Goal: Task Accomplishment & Management: Complete application form

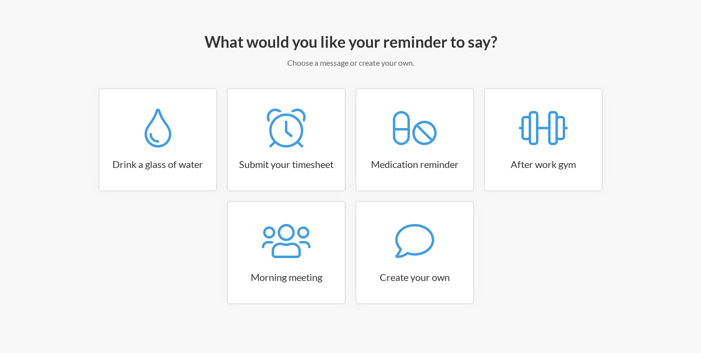
scroll to position [102, 0]
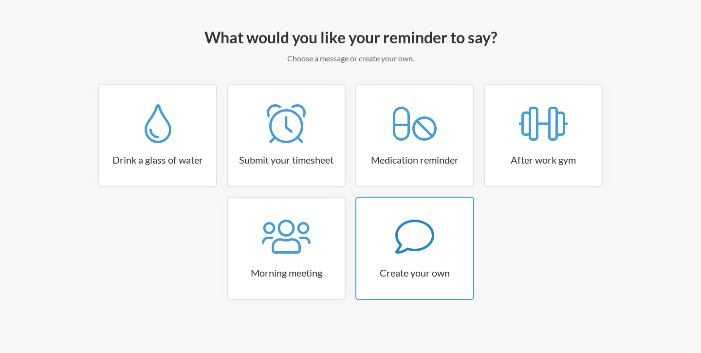
click at [430, 258] on link "Create your own" at bounding box center [415, 248] width 119 height 103
select select "08:30:00"
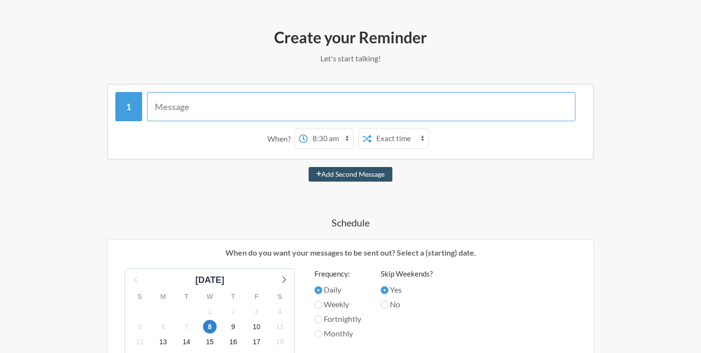
click at [161, 107] on input "text" at bounding box center [361, 106] width 429 height 29
type input "Grammy adayları"
select select "D09K6RQRQ3C"
type input "Grammy adayları açıklanıyor"
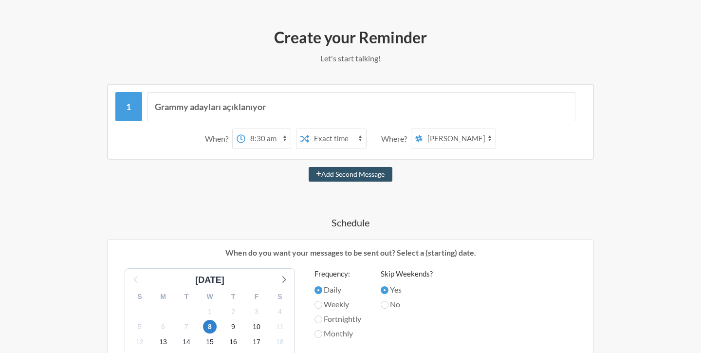
click at [278, 138] on select "12:00 am 12:15 am 12:30 am 12:45 am 1:00 am 1:15 am 1:30 am 1:45 am 2:00 am 2:1…" at bounding box center [267, 138] width 45 height 19
select select "10:30:00"
click at [245, 129] on select "12:00 am 12:15 am 12:30 am 12:45 am 1:00 am 1:15 am 1:30 am 1:45 am 2:00 am 2:1…" at bounding box center [267, 138] width 45 height 19
click at [348, 138] on select "Exact time Random time" at bounding box center [337, 138] width 57 height 19
click at [488, 140] on select "mahmutyesari53 neodigitalsosyalmedya socarwebsite lokma zorlu-reels kaynak-payl…" at bounding box center [459, 138] width 73 height 19
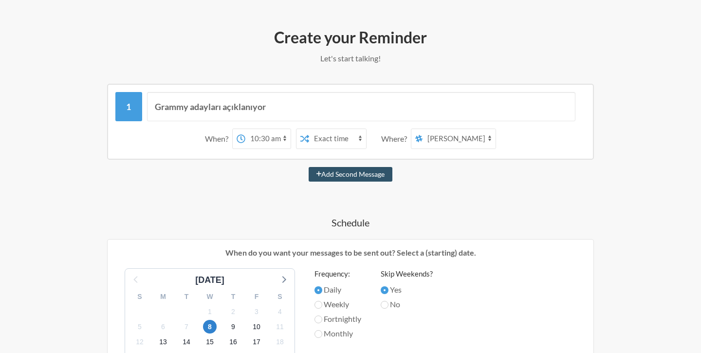
select select "C087V1T95B6"
click at [423, 129] on select "mahmutyesari53 neodigitalsosyalmedya socarwebsite lokma zorlu-reels kaynak-payl…" at bounding box center [459, 138] width 73 height 19
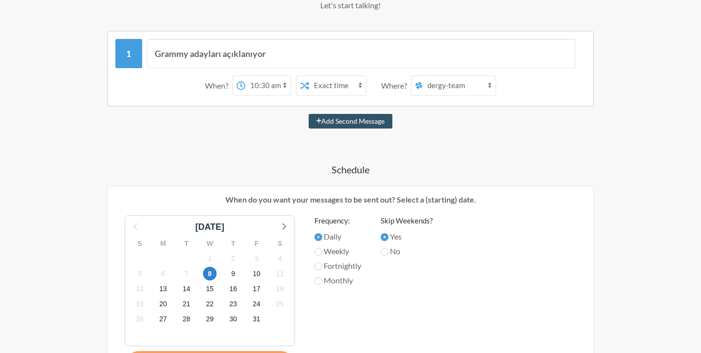
scroll to position [174, 0]
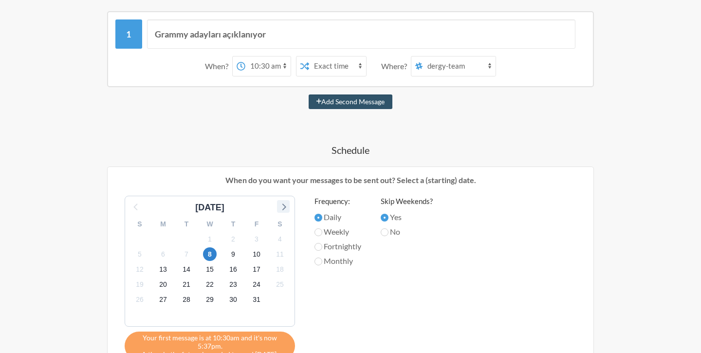
click at [287, 207] on icon at bounding box center [283, 206] width 13 height 13
click at [258, 253] on span "7" at bounding box center [257, 254] width 14 height 14
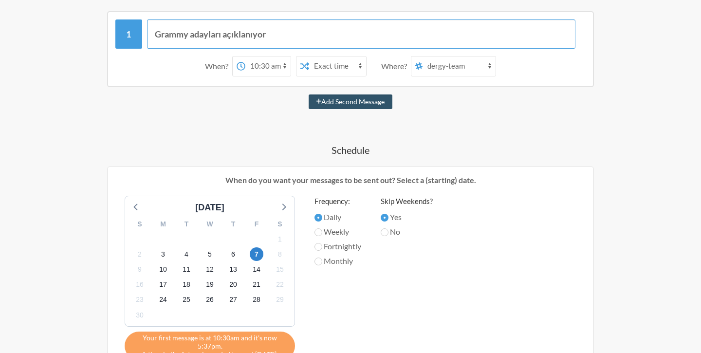
click at [277, 40] on input "Grammy adayları açıklanıyor" at bounding box center [361, 33] width 429 height 29
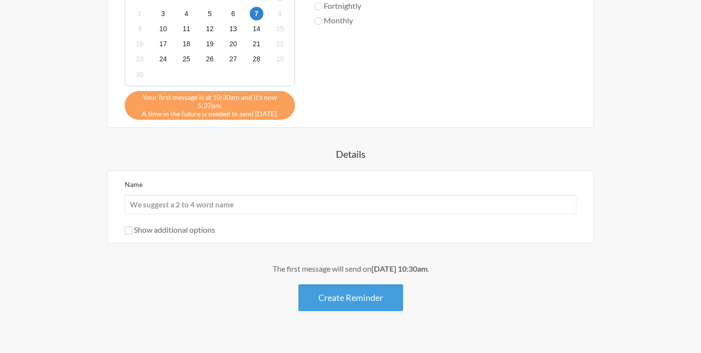
scroll to position [418, 0]
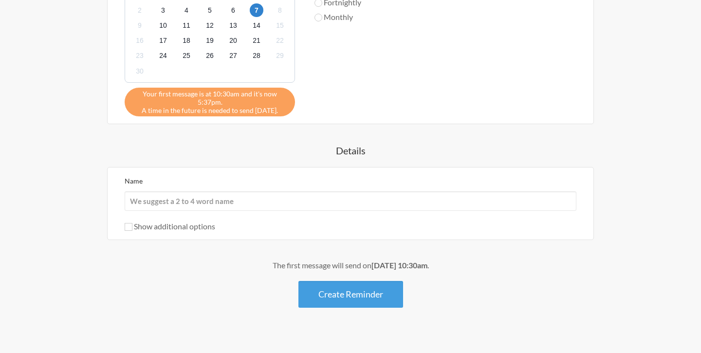
type input "Grammy adayları açıklanıyor saat 18:00'de"
click at [190, 206] on input "Name" at bounding box center [351, 200] width 452 height 19
click at [133, 282] on div "The first message will send on November 7th, at 10:30am . Create Reminder" at bounding box center [350, 284] width 565 height 48
click at [157, 195] on input "Name" at bounding box center [351, 200] width 452 height 19
type input "ceylan"
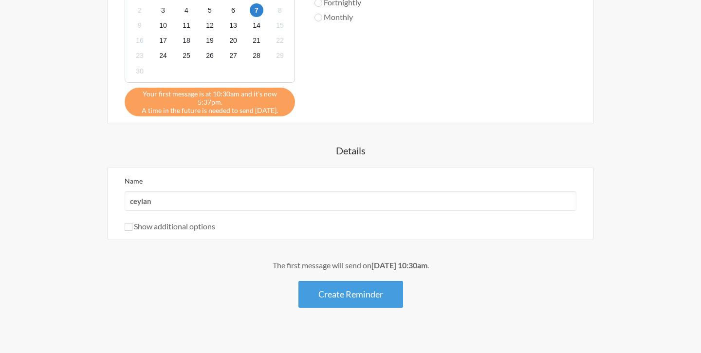
click at [120, 291] on div "The first message will send on November 7th, at 10:30am . Create Reminder" at bounding box center [350, 284] width 565 height 48
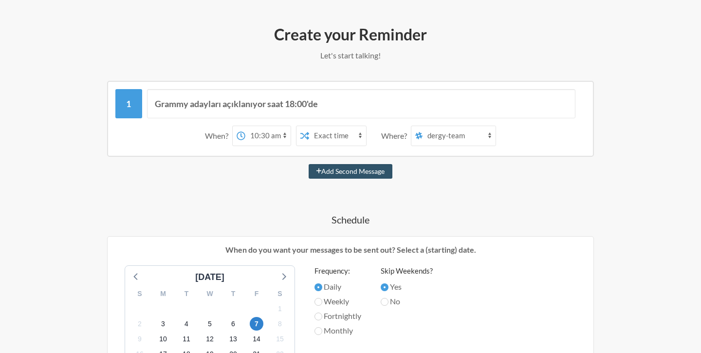
scroll to position [106, 0]
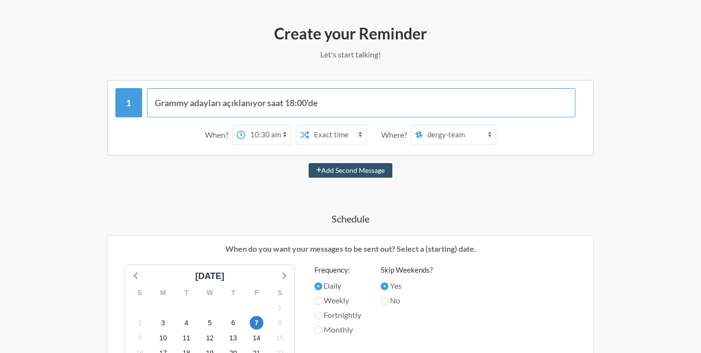
click at [222, 103] on input "Grammy adayları açıklanıyor saat 18:00'de" at bounding box center [361, 102] width 429 height 29
type input "Grammy adaylari aciklaniyor saat 18:00'de"
click at [611, 175] on div "Add Second Message" at bounding box center [350, 170] width 565 height 15
click at [653, 155] on div "Step 1 Integration Step 2 Reminder Step 3 Account What would you like your remi…" at bounding box center [350, 303] width 623 height 711
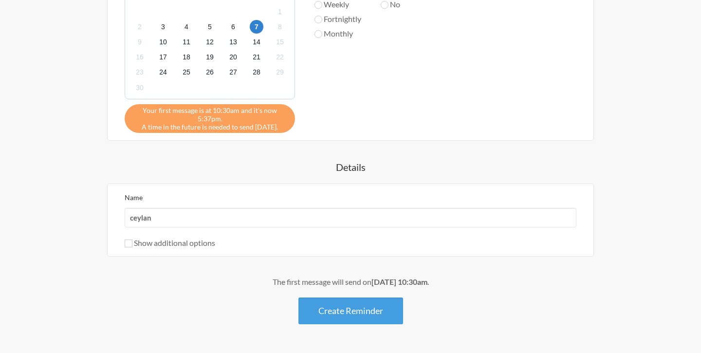
scroll to position [431, 0]
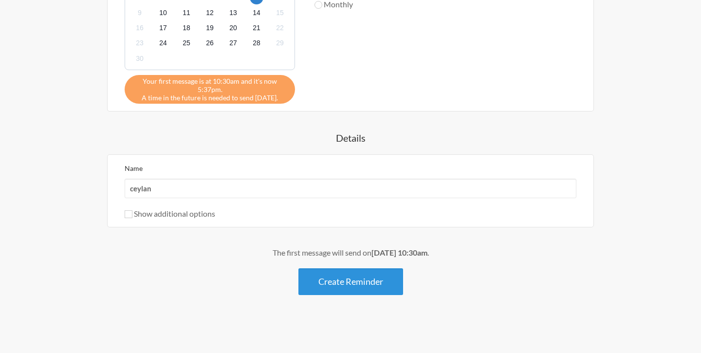
click at [387, 275] on button "Create Reminder" at bounding box center [351, 281] width 105 height 27
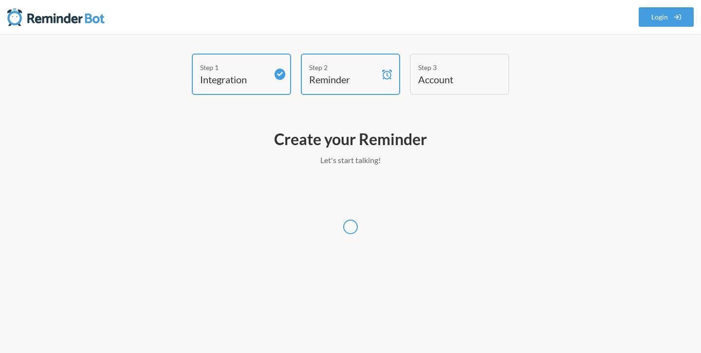
scroll to position [0, 0]
select select "Europe/Istanbul"
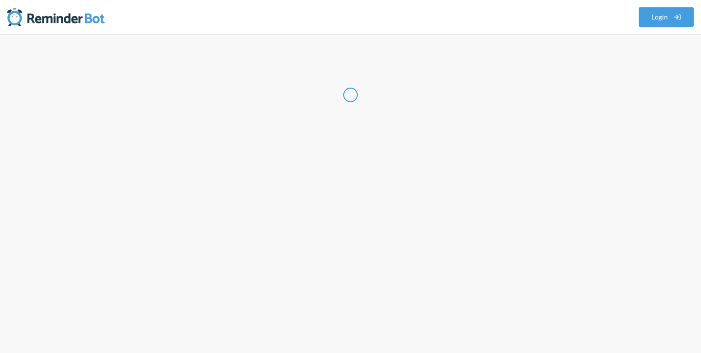
select select "TR"
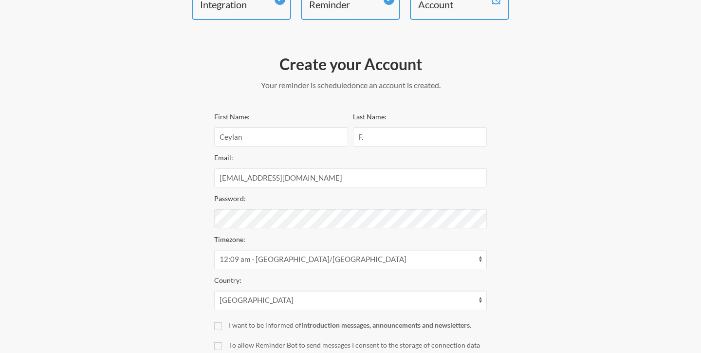
scroll to position [73, 0]
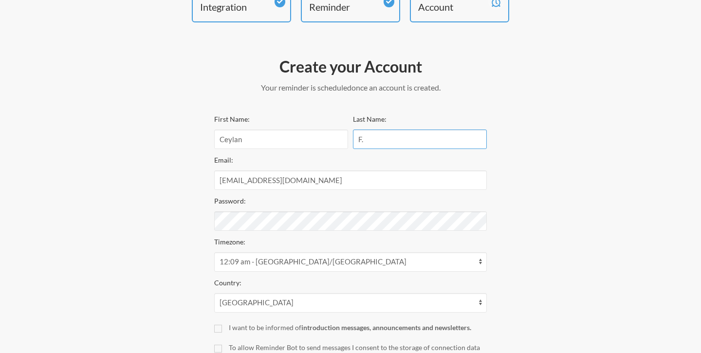
drag, startPoint x: 365, startPoint y: 138, endPoint x: 353, endPoint y: 138, distance: 11.7
click at [353, 138] on input "F." at bounding box center [420, 139] width 134 height 19
type input "Harman"
click at [170, 202] on div "Step 1 Integration Step 2 Reminder Step 3 Account Create your Account Your remi…" at bounding box center [350, 197] width 584 height 433
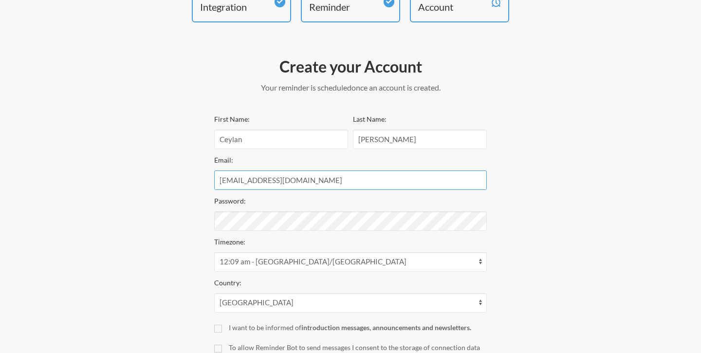
drag, startPoint x: 315, startPoint y: 180, endPoint x: 247, endPoint y: 181, distance: 67.7
click at [247, 181] on input "ceylan@neodigital.com.tr" at bounding box center [350, 179] width 273 height 19
type input "ceylan@etcetera.com.tr"
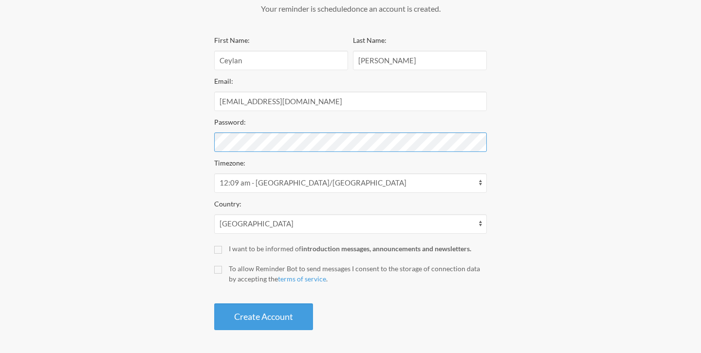
scroll to position [152, 0]
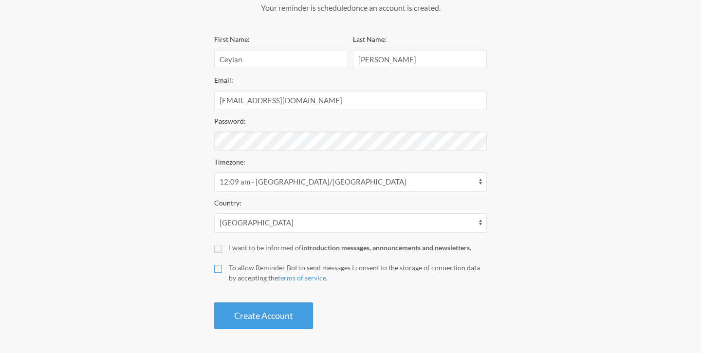
click at [218, 270] on input "To allow Reminder Bot to send messages I consent to the storage of connection d…" at bounding box center [218, 269] width 8 height 8
checkbox input "true"
click at [284, 311] on button "Create Account" at bounding box center [263, 315] width 99 height 27
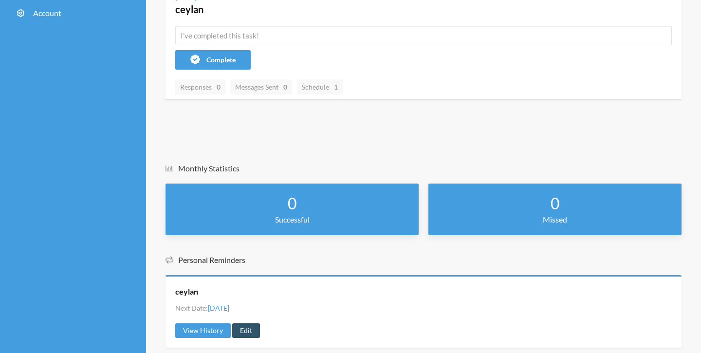
scroll to position [177, 0]
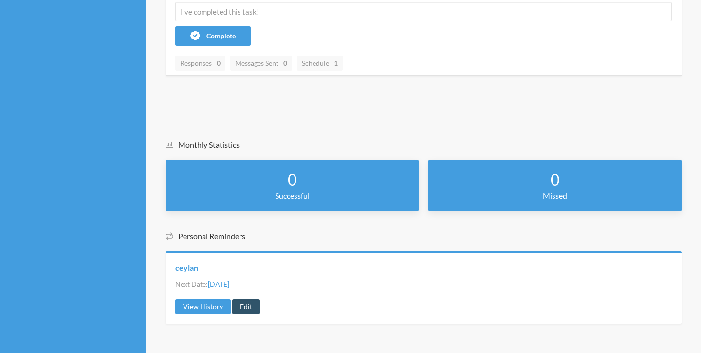
click at [188, 268] on link "ceylan" at bounding box center [186, 267] width 23 height 11
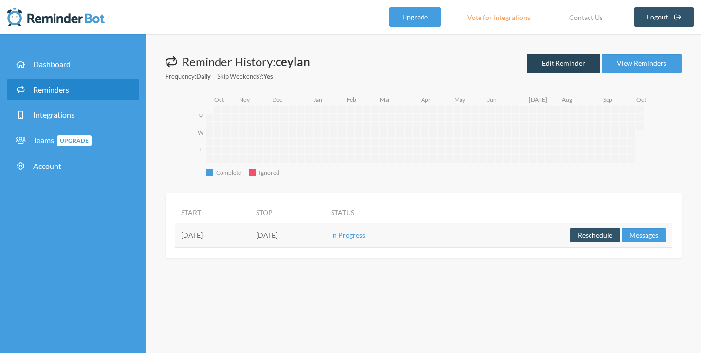
click at [561, 66] on link "Edit Reminder" at bounding box center [564, 63] width 74 height 19
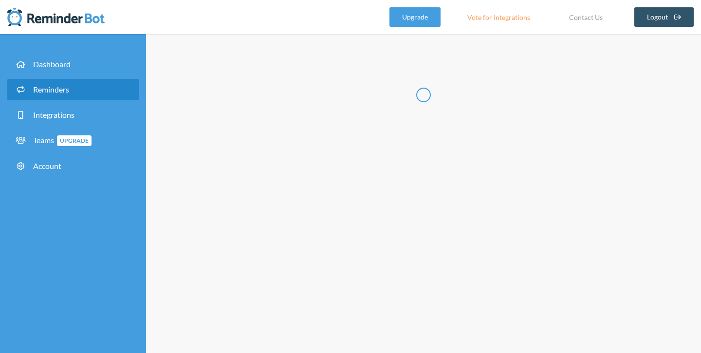
type input "ceylan"
select select "10:30:00"
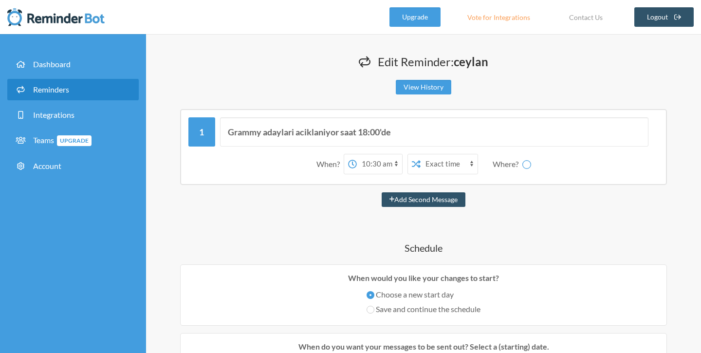
click at [479, 58] on strong "ceylan" at bounding box center [471, 62] width 35 height 14
select select "C087V1T95B6"
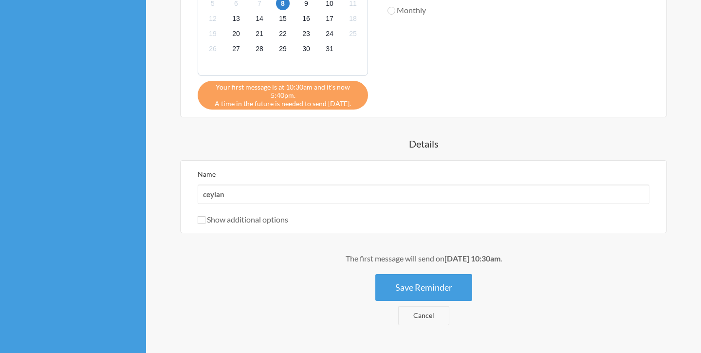
scroll to position [476, 0]
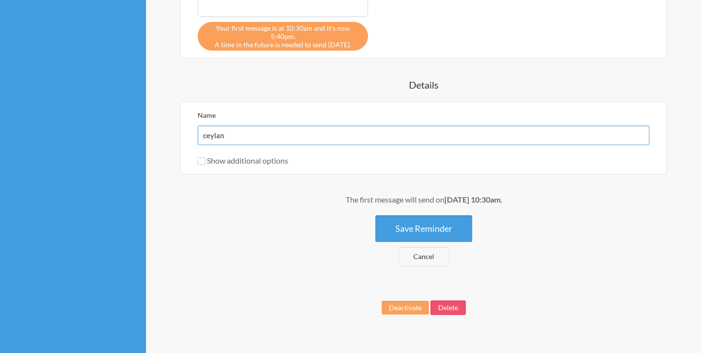
drag, startPoint x: 224, startPoint y: 138, endPoint x: 192, endPoint y: 136, distance: 31.7
click at [192, 136] on div "Name [PERSON_NAME] Show additional options Hide this reminder from calendars St…" at bounding box center [423, 137] width 487 height 73
type input "Grammy adayliklari"
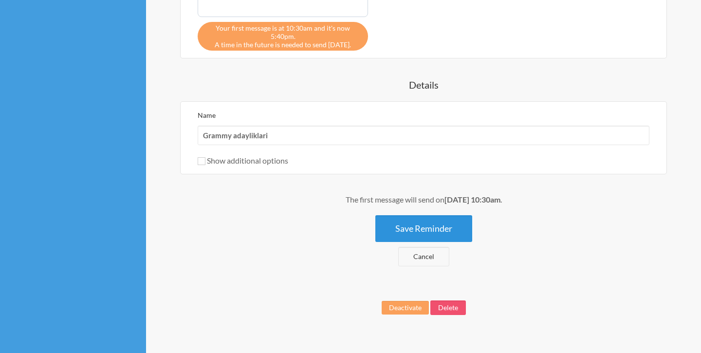
click at [443, 234] on button "Save Reminder" at bounding box center [423, 228] width 97 height 27
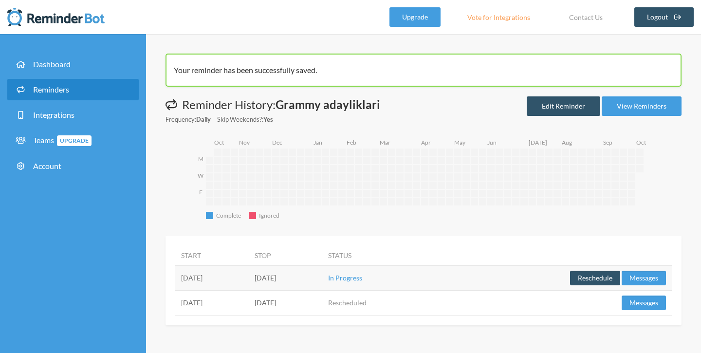
click at [186, 303] on td "[DATE]" at bounding box center [212, 302] width 74 height 25
click at [369, 108] on strong "Grammy adayliklari" at bounding box center [328, 104] width 105 height 14
click at [49, 66] on span "Dashboard" at bounding box center [51, 63] width 37 height 9
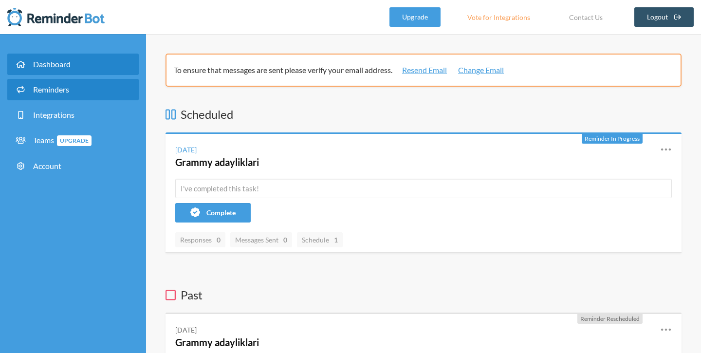
click at [59, 91] on span "Reminders" at bounding box center [51, 89] width 36 height 9
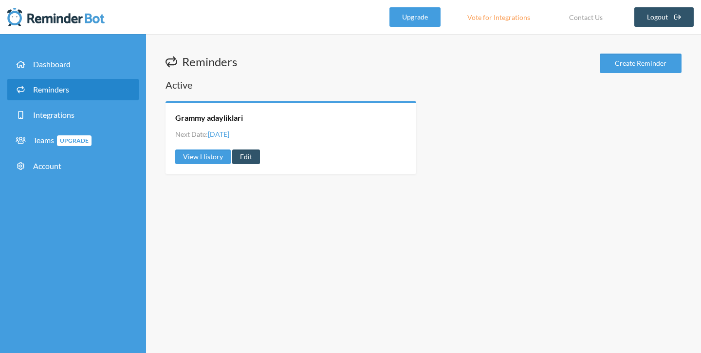
click at [331, 142] on div "Grammy adayliklari Next Date: [DATE] View History Edit" at bounding box center [291, 137] width 251 height 73
click at [70, 71] on link "Dashboard" at bounding box center [72, 64] width 131 height 21
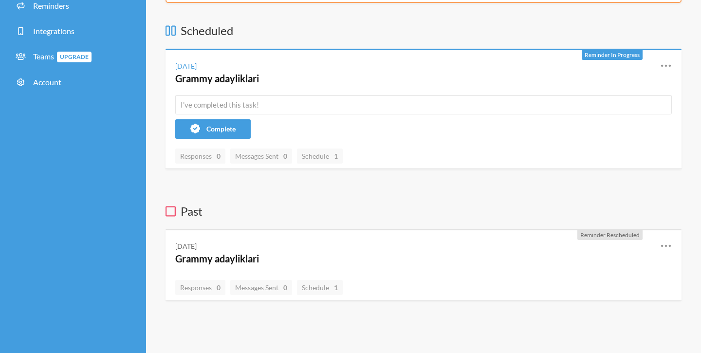
scroll to position [120, 0]
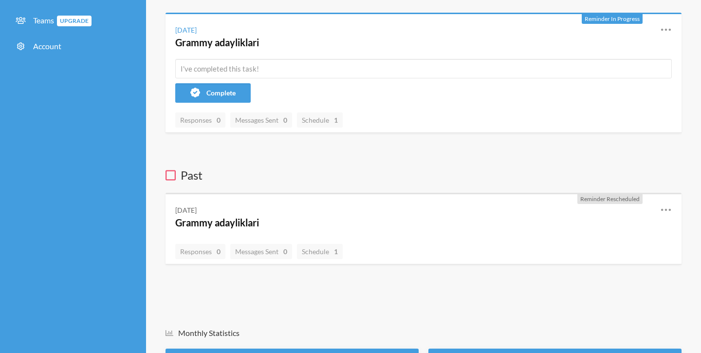
click at [514, 37] on h4 "Grammy adayliklari" at bounding box center [410, 43] width 470 height 14
click at [672, 27] on icon at bounding box center [666, 30] width 12 height 12
click at [591, 88] on link "Edit" at bounding box center [623, 85] width 83 height 15
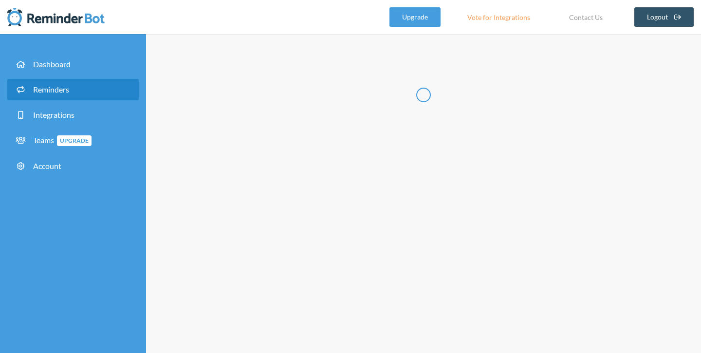
type input "Grammy adayliklari"
select select "10:30:00"
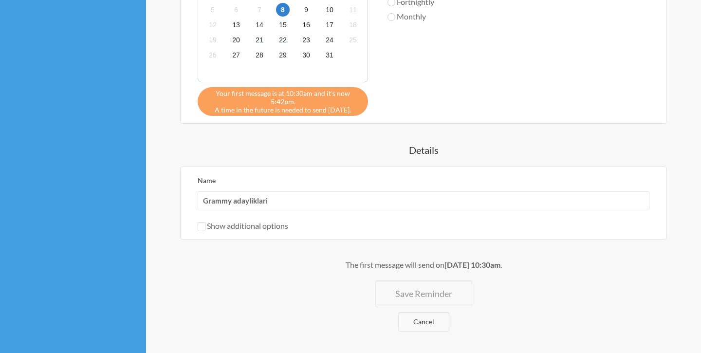
scroll to position [491, 0]
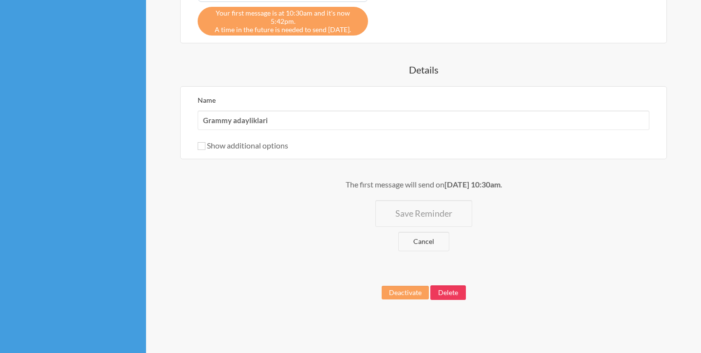
select select "C087V1T95B6"
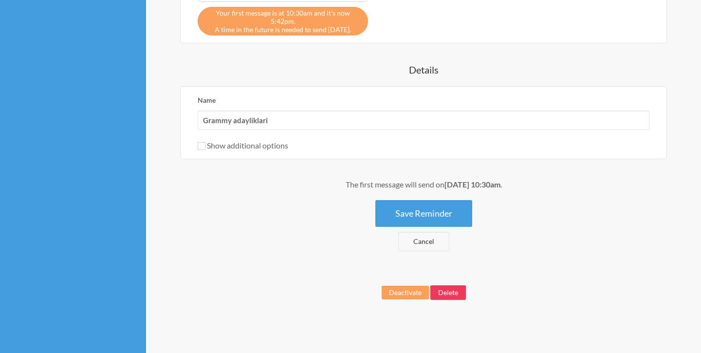
click at [452, 295] on button "Delete" at bounding box center [449, 292] width 36 height 15
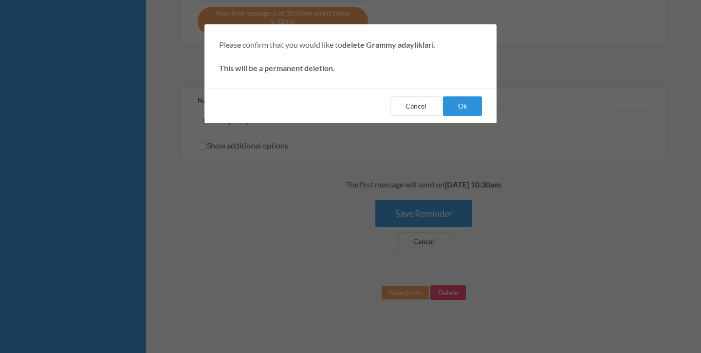
click at [461, 109] on button "Ok" at bounding box center [462, 105] width 39 height 19
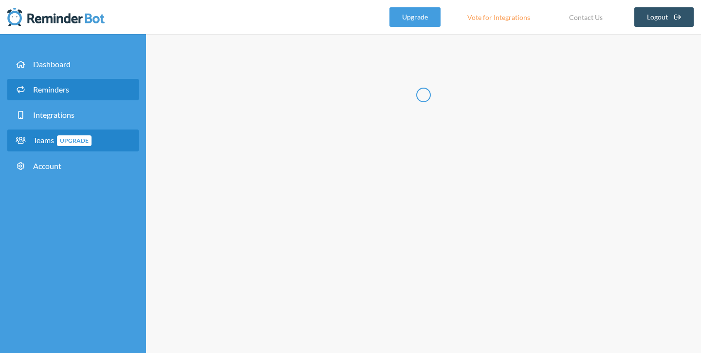
select select "11:30:00"
select select "12:30:00"
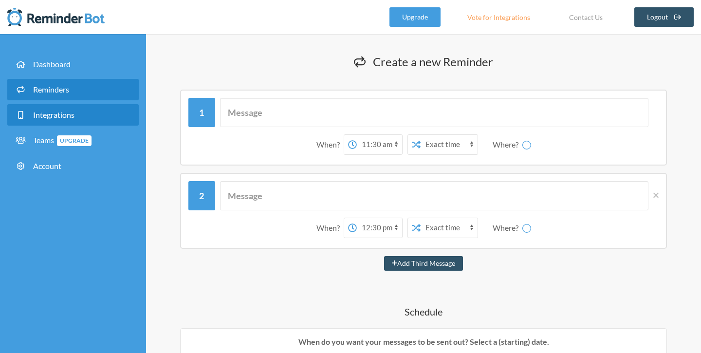
select select "D09K6RQRQ3C"
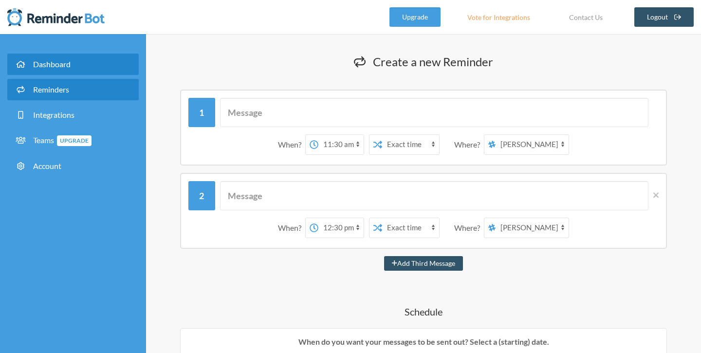
click at [56, 67] on span "Dashboard" at bounding box center [51, 63] width 37 height 9
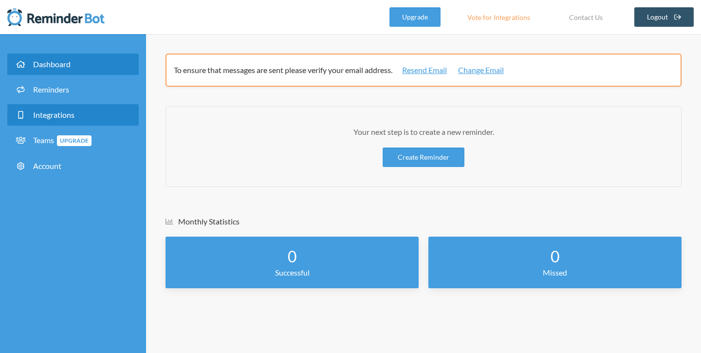
click at [46, 117] on span "Integrations" at bounding box center [53, 114] width 41 height 9
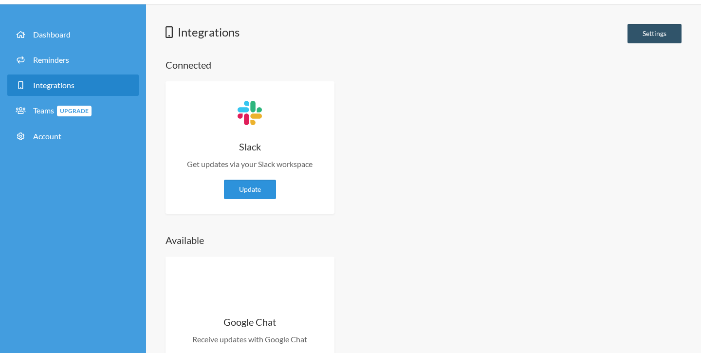
scroll to position [85, 0]
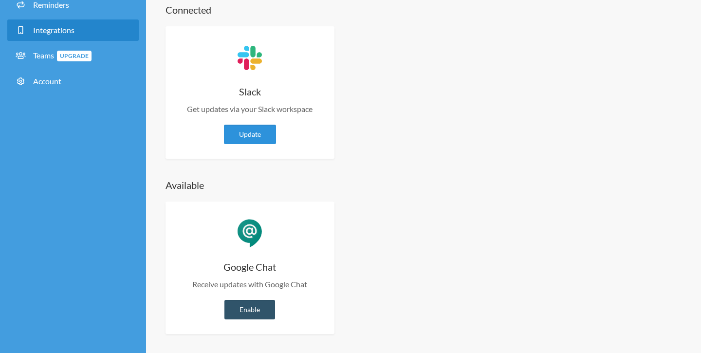
click at [265, 128] on link "Update" at bounding box center [250, 134] width 52 height 19
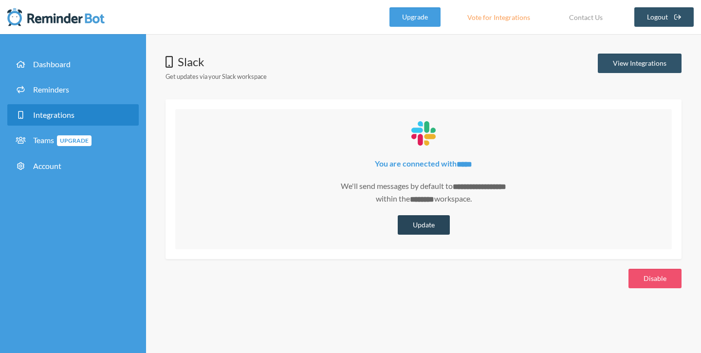
click at [423, 224] on button "Update" at bounding box center [424, 224] width 52 height 19
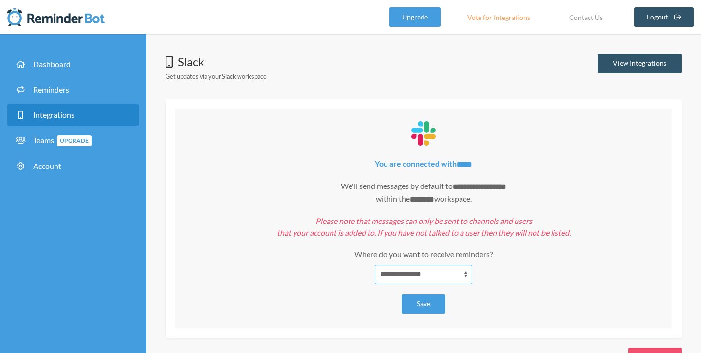
click at [429, 267] on select "**********" at bounding box center [423, 274] width 97 height 19
select select "**********"
click at [375, 265] on select "**********" at bounding box center [423, 274] width 97 height 19
click at [420, 300] on button "Save" at bounding box center [424, 303] width 44 height 19
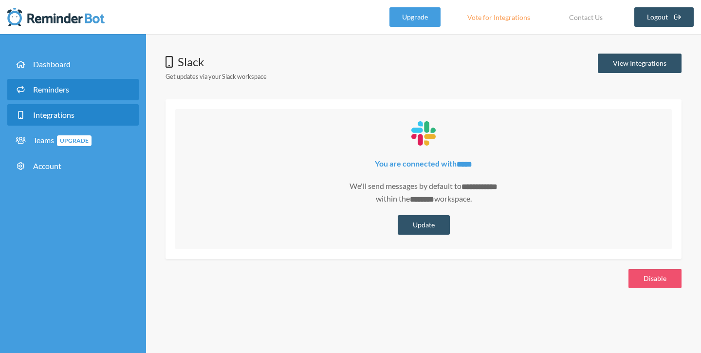
click at [56, 95] on link "Reminders" at bounding box center [72, 89] width 131 height 21
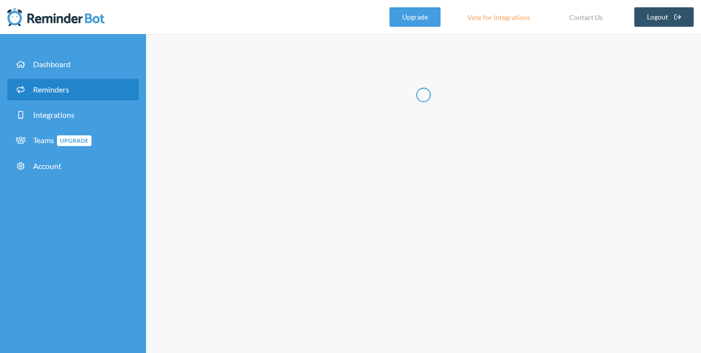
select select "11:30:00"
select select "12:30:00"
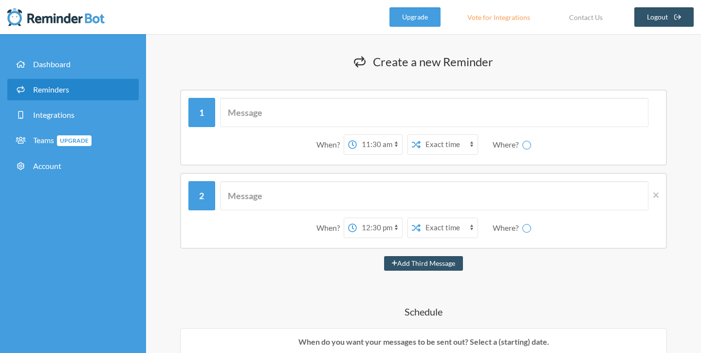
select select "C087V1T95B6"
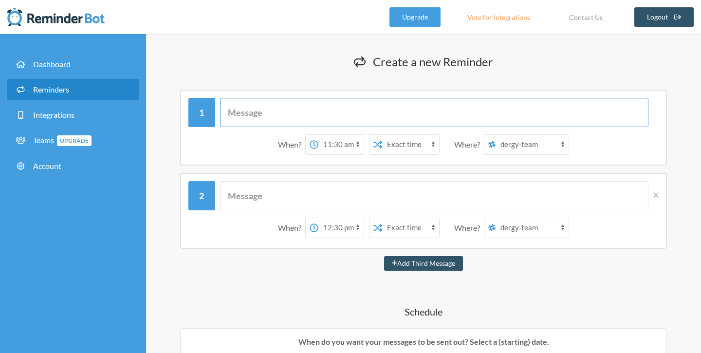
click at [275, 117] on input "text" at bounding box center [434, 112] width 429 height 29
type input "Grammy adaylari aciklaniyor saat 18:00'de"
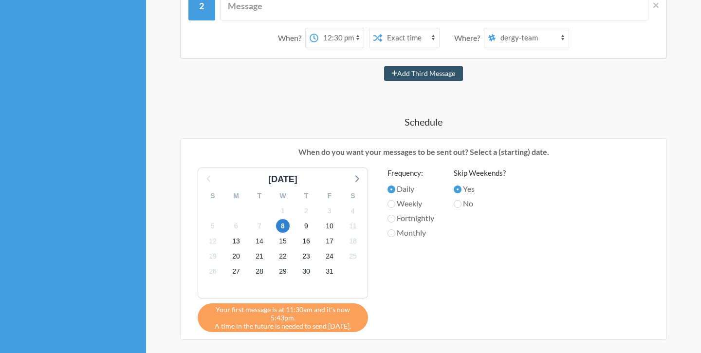
scroll to position [214, 0]
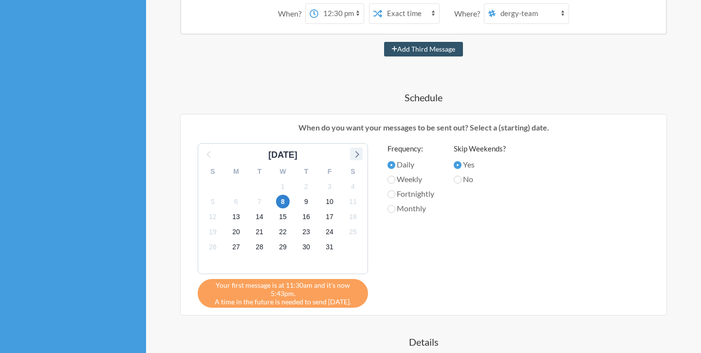
click at [358, 152] on icon at bounding box center [356, 154] width 13 height 13
click at [331, 200] on span "7" at bounding box center [330, 202] width 14 height 14
click at [512, 273] on div "[DATE] S M T W T F S 26 27 28 29 30 31 1 2 3 4 5 6 7 8 9 10 11 12 13 14 15 16 1…" at bounding box center [423, 225] width 471 height 165
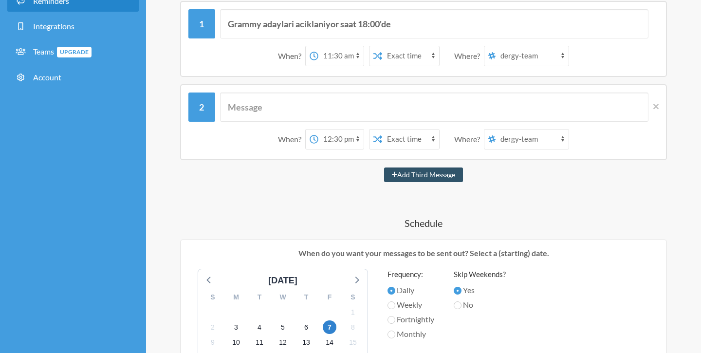
scroll to position [0, 0]
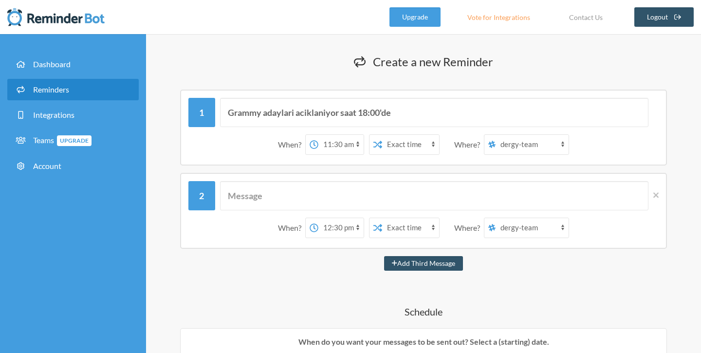
click at [352, 139] on select "12:00 am 12:15 am 12:30 am 12:45 am 1:00 am 1:15 am 1:30 am 1:45 am 2:00 am 2:1…" at bounding box center [340, 144] width 45 height 19
select select "10:30:00"
click at [318, 135] on select "12:00 am 12:15 am 12:30 am 12:45 am 1:00 am 1:15 am 1:30 am 1:45 am 2:00 am 2:1…" at bounding box center [340, 144] width 45 height 19
click at [251, 312] on h4 "Schedule" at bounding box center [424, 312] width 516 height 14
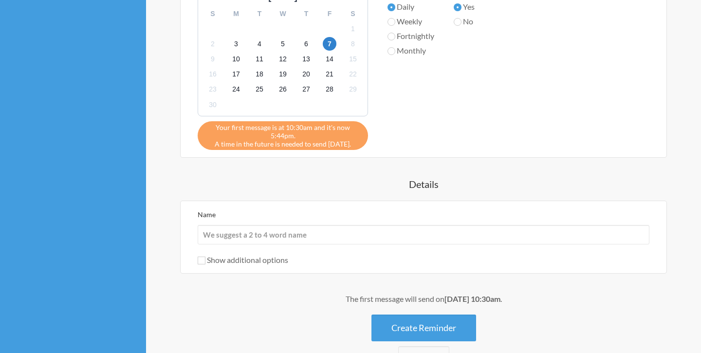
scroll to position [373, 0]
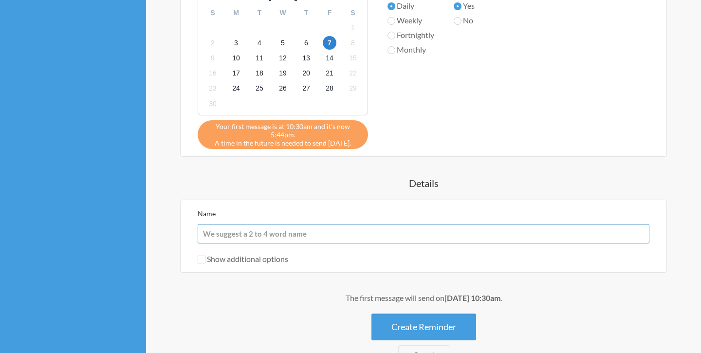
click at [252, 231] on input "Name" at bounding box center [424, 233] width 452 height 19
type input "Grammy adaylari"
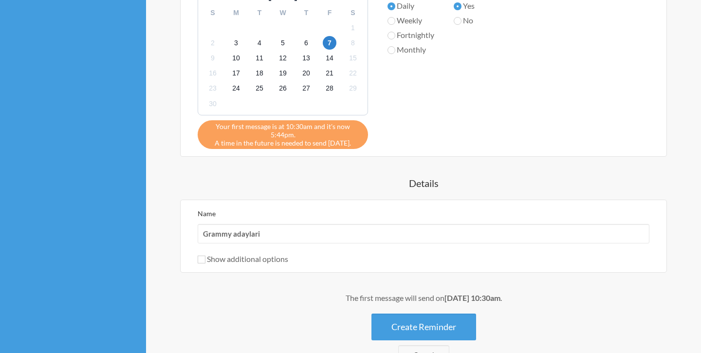
click at [167, 182] on h4 "Details" at bounding box center [424, 183] width 516 height 14
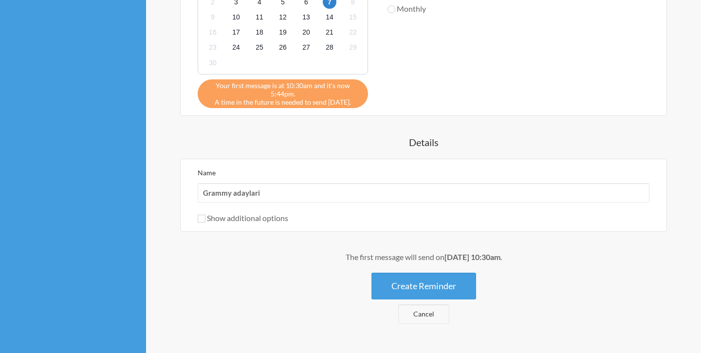
scroll to position [418, 0]
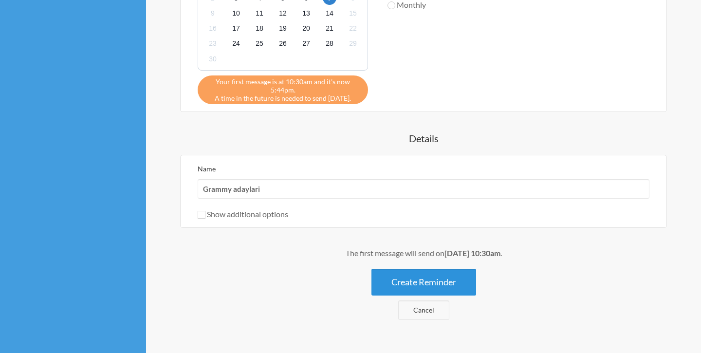
click at [436, 286] on button "Create Reminder" at bounding box center [424, 282] width 105 height 27
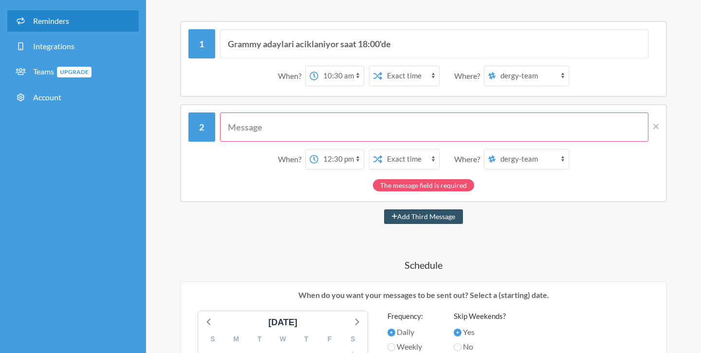
scroll to position [67, 0]
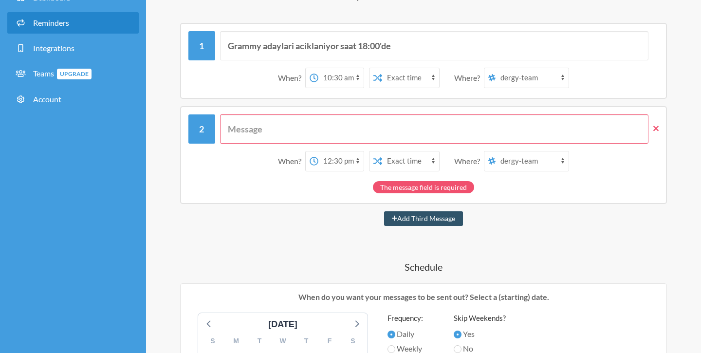
click at [652, 127] on span at bounding box center [654, 128] width 10 height 11
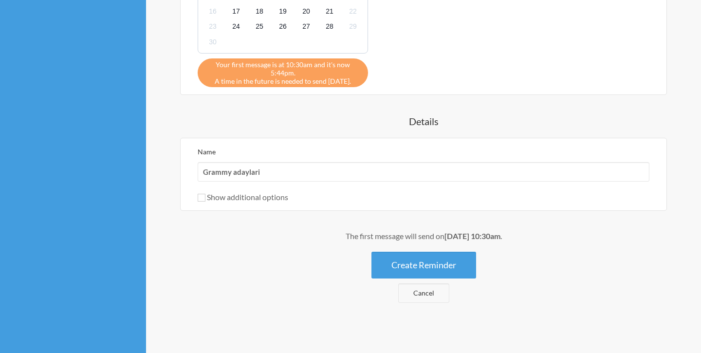
scroll to position [355, 0]
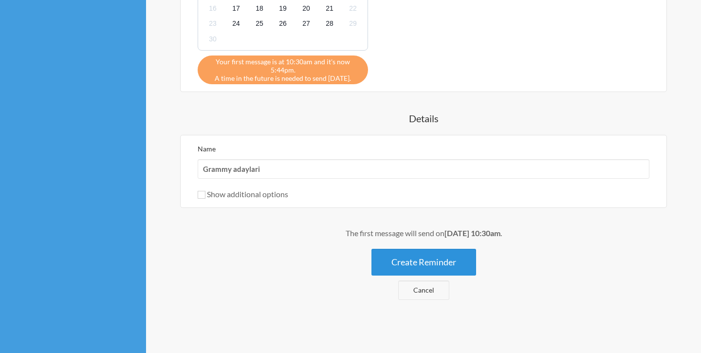
click at [437, 261] on button "Create Reminder" at bounding box center [424, 262] width 105 height 27
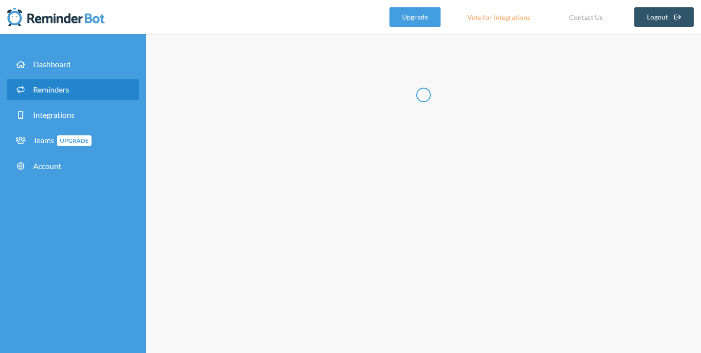
scroll to position [0, 0]
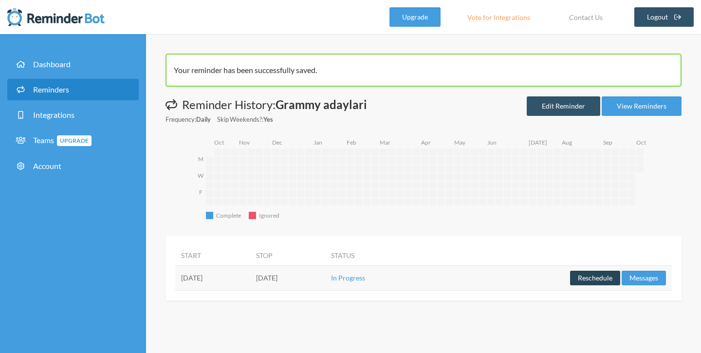
click at [591, 278] on button "Reschedule" at bounding box center [595, 278] width 50 height 15
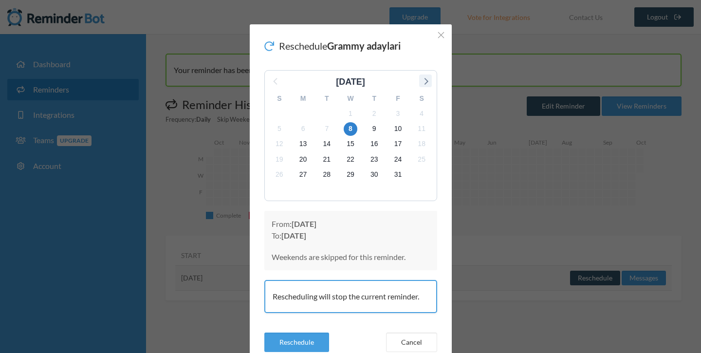
click at [424, 84] on icon at bounding box center [425, 81] width 13 height 13
click at [304, 128] on span "3" at bounding box center [304, 129] width 14 height 14
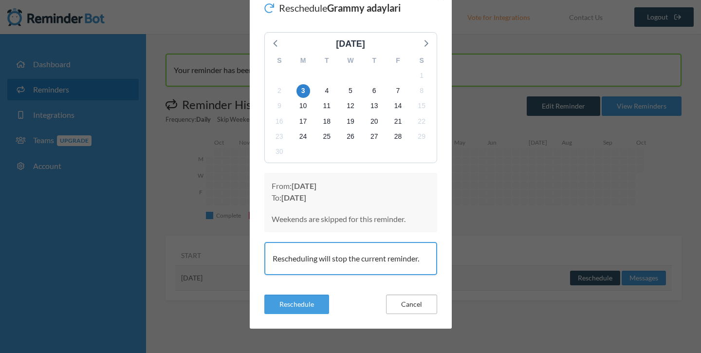
click at [419, 305] on button "Cancel" at bounding box center [411, 304] width 51 height 19
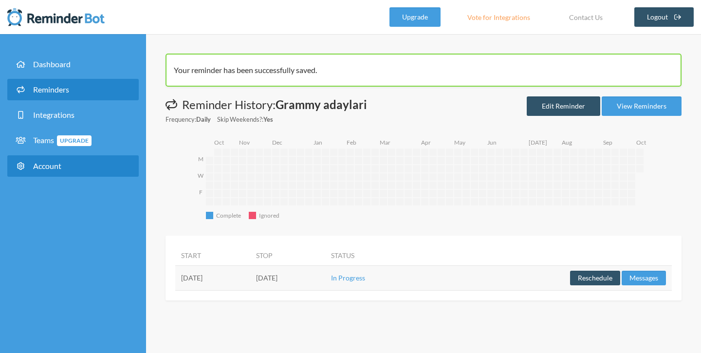
click at [46, 165] on span "Account" at bounding box center [47, 165] width 28 height 9
select select "**"
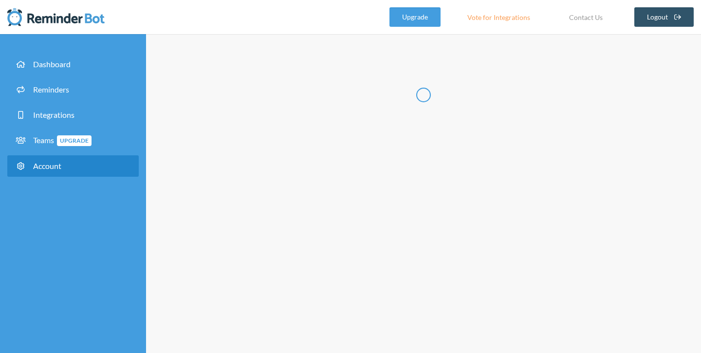
type input "******"
type input "**********"
select select "**"
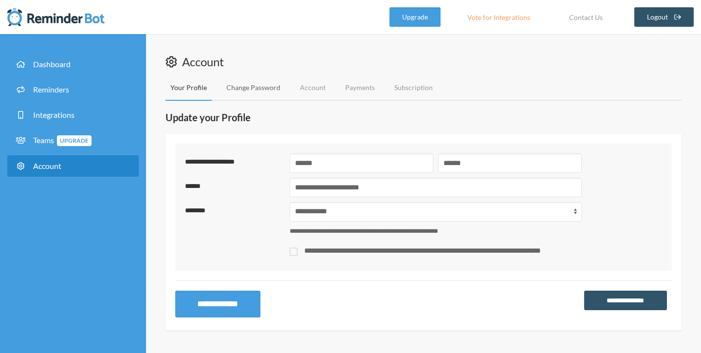
click at [256, 88] on link "Change Password" at bounding box center [254, 88] width 64 height 26
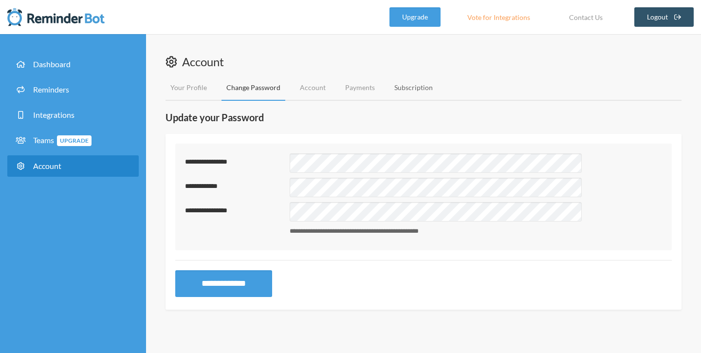
click at [416, 89] on link "Subscription" at bounding box center [414, 88] width 48 height 26
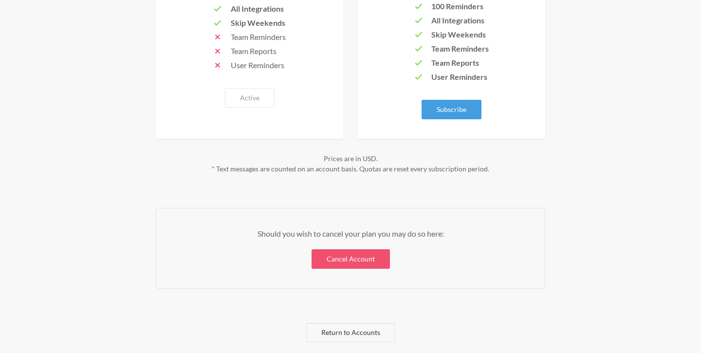
scroll to position [289, 0]
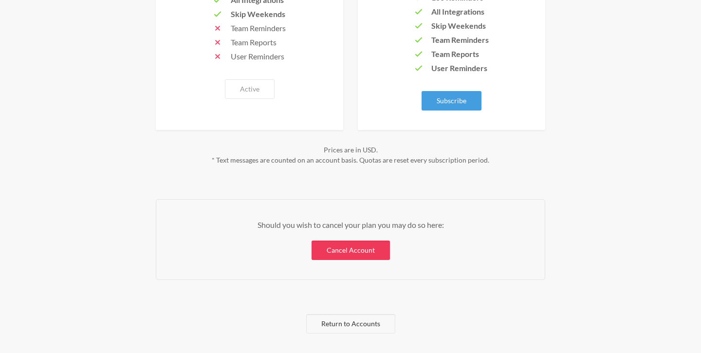
click at [351, 251] on link "Cancel Account" at bounding box center [351, 250] width 78 height 19
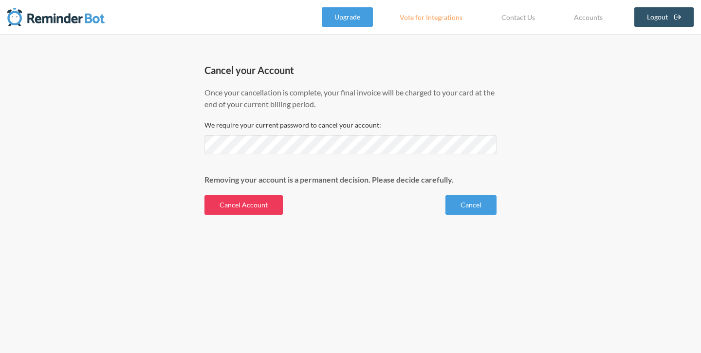
click at [235, 205] on button "Cancel Account" at bounding box center [244, 204] width 78 height 19
